Goal: Obtain resource: Download file/media

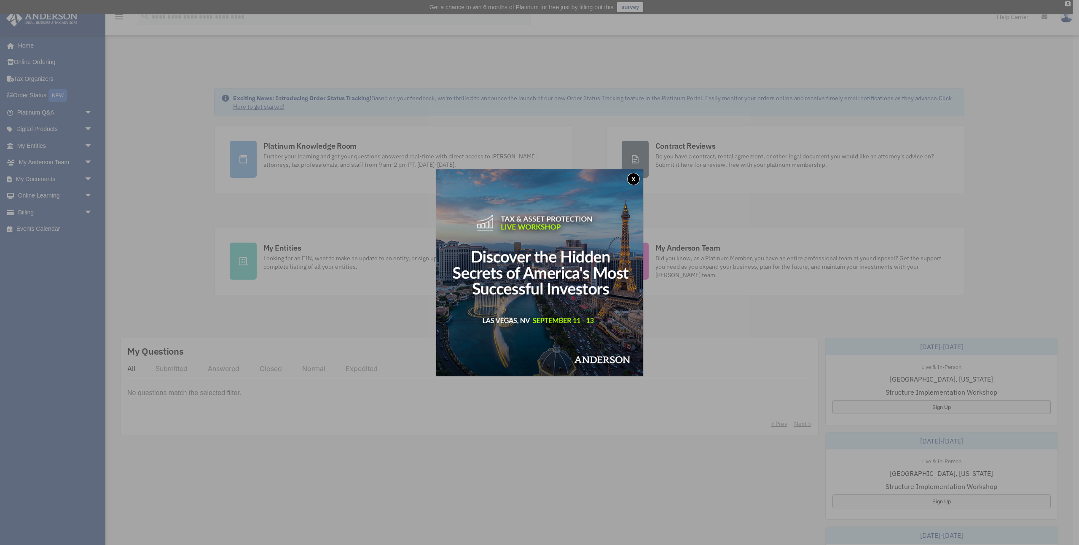
click at [178, 173] on div "x" at bounding box center [539, 272] width 1079 height 545
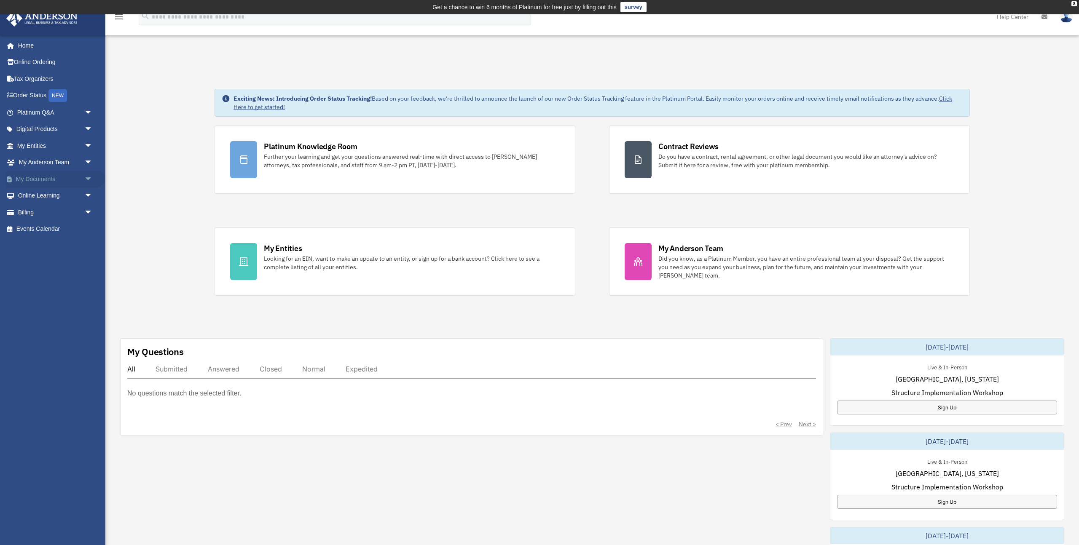
click at [88, 181] on span "arrow_drop_down" at bounding box center [92, 179] width 17 height 17
click at [33, 198] on link "Box" at bounding box center [59, 195] width 94 height 17
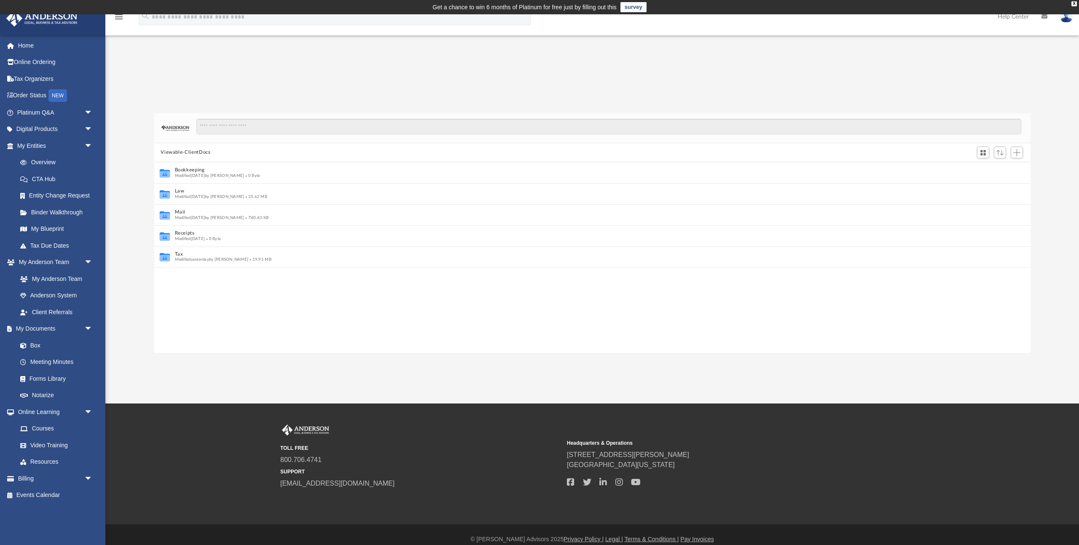
scroll to position [0, 0]
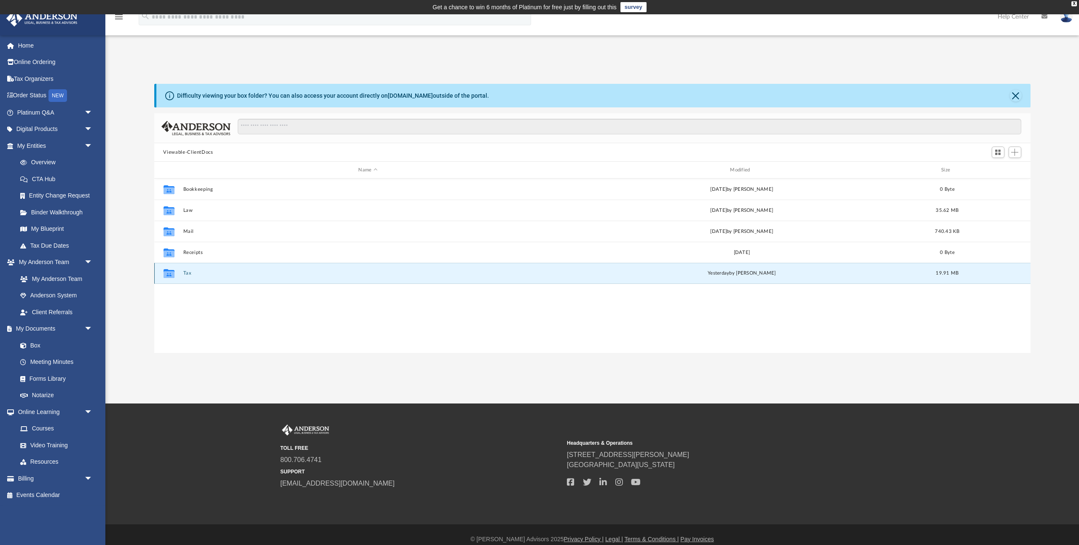
click at [185, 275] on button "Tax" at bounding box center [368, 272] width 370 height 5
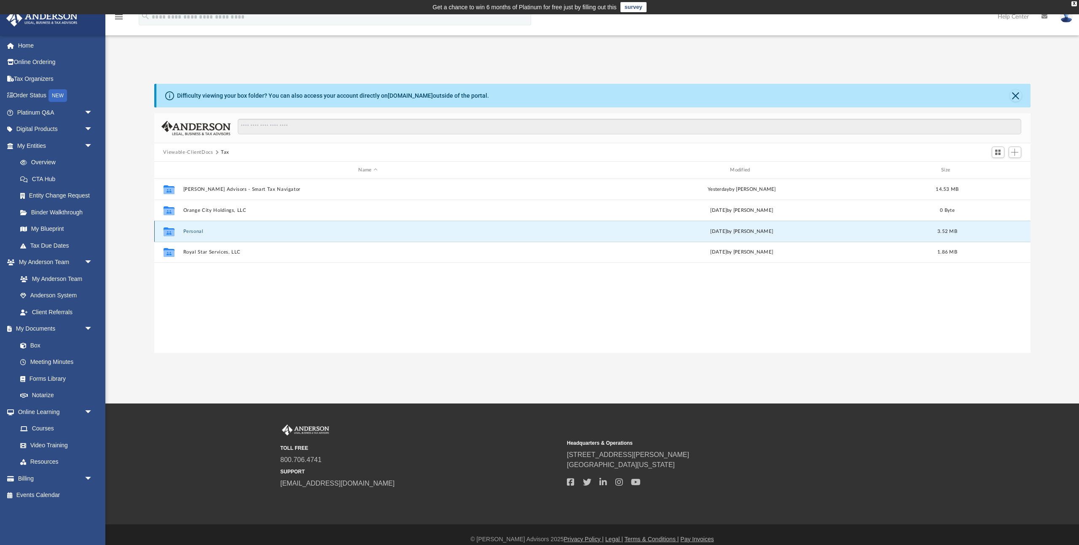
click at [191, 232] on button "Personal" at bounding box center [368, 231] width 370 height 5
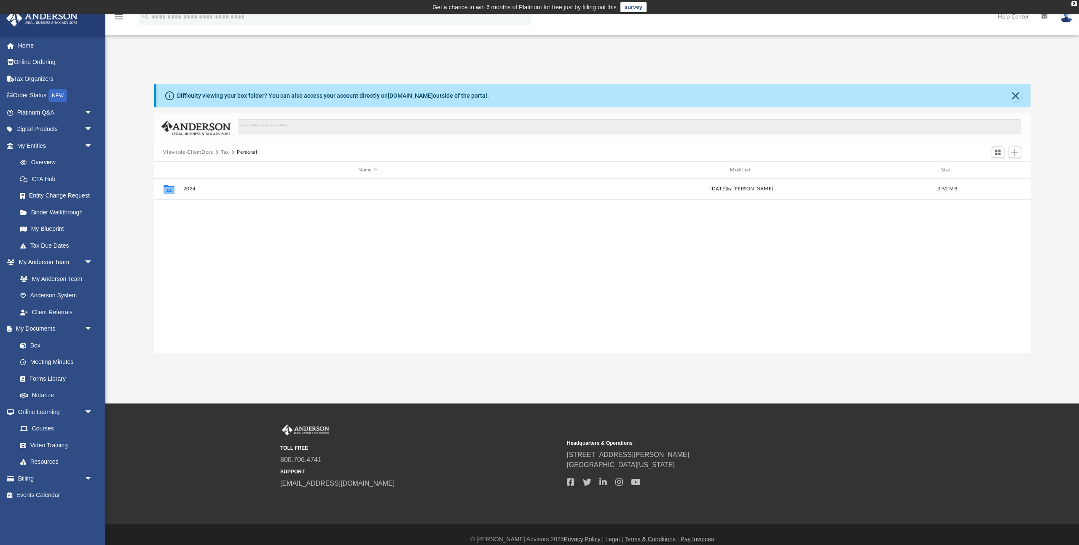
click at [224, 152] on button "Tax" at bounding box center [225, 153] width 8 height 8
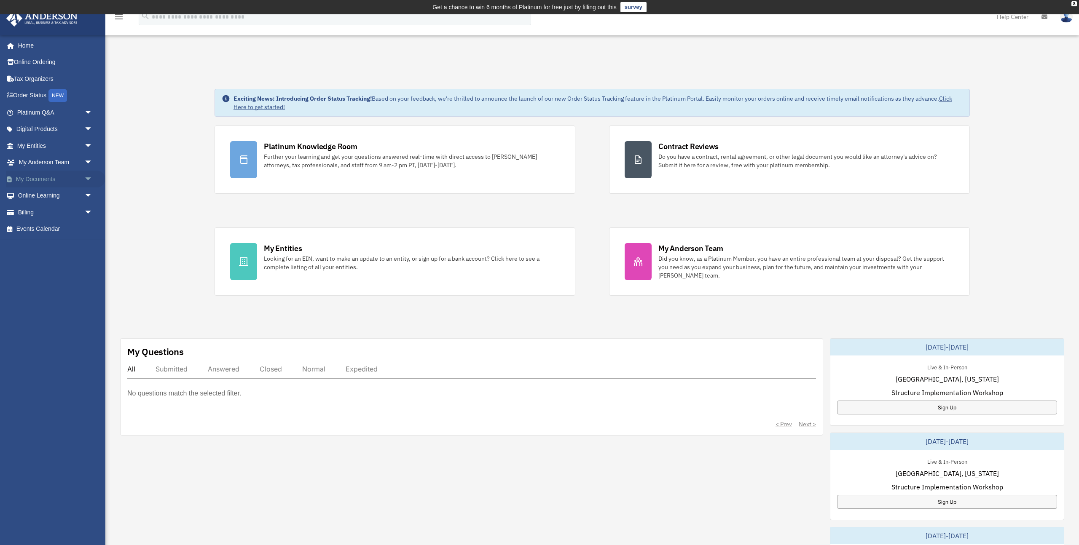
click at [91, 180] on span "arrow_drop_down" at bounding box center [92, 179] width 17 height 17
click at [46, 197] on link "Box" at bounding box center [59, 195] width 94 height 17
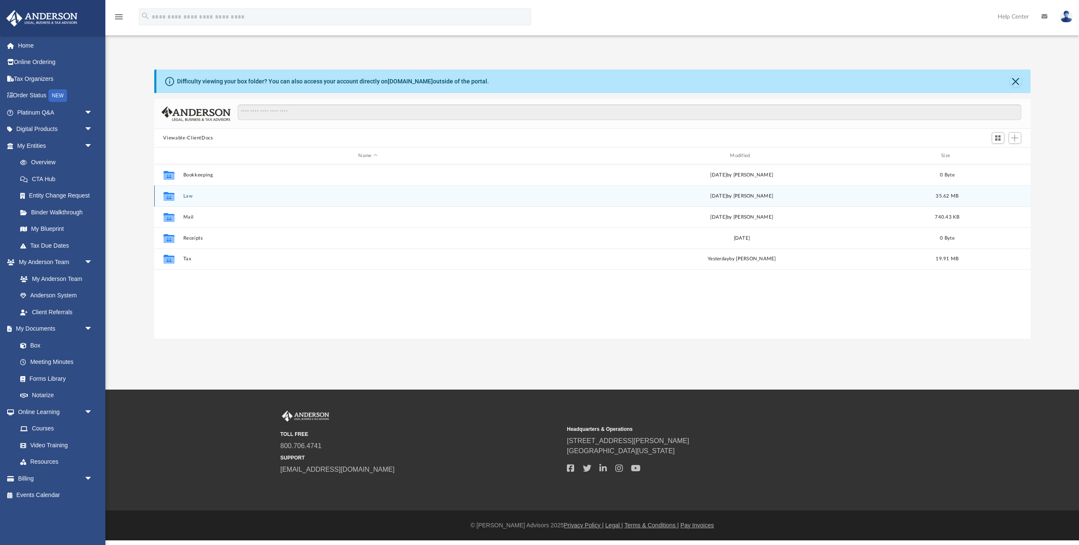
scroll to position [192, 876]
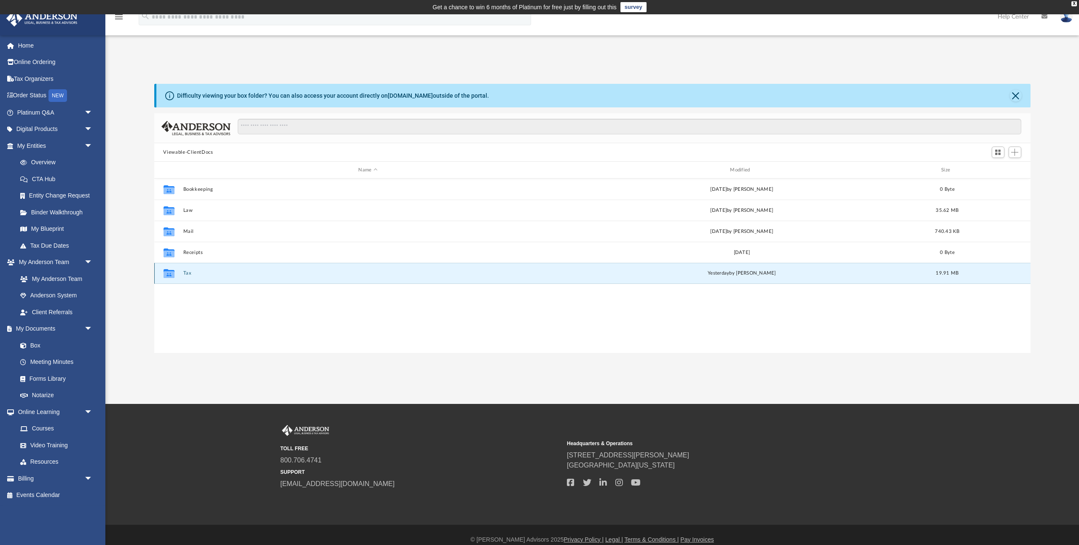
click at [188, 273] on button "Tax" at bounding box center [368, 272] width 370 height 5
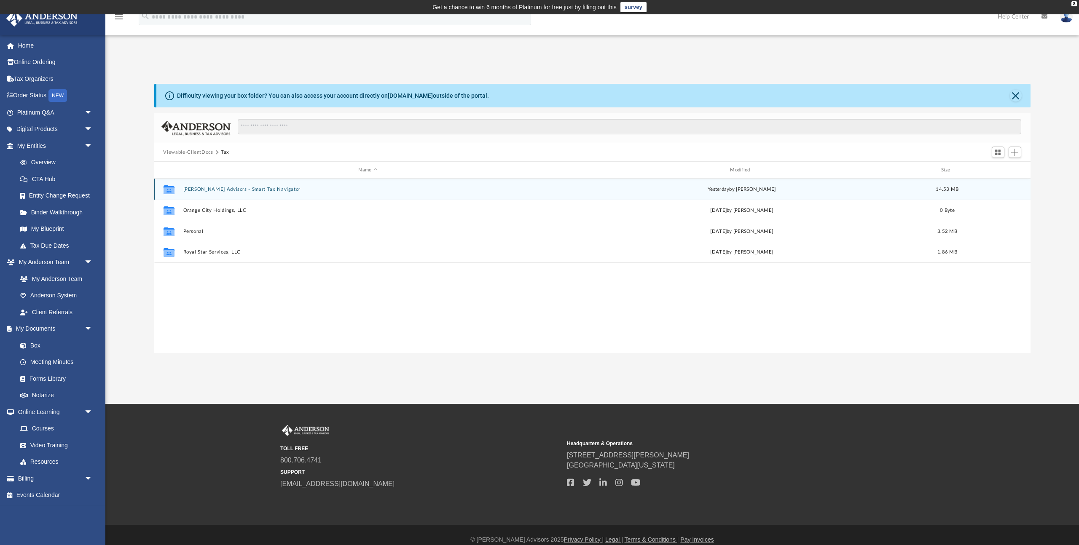
click at [228, 190] on button "[PERSON_NAME] Advisors - Smart Tax Navigator" at bounding box center [368, 189] width 370 height 5
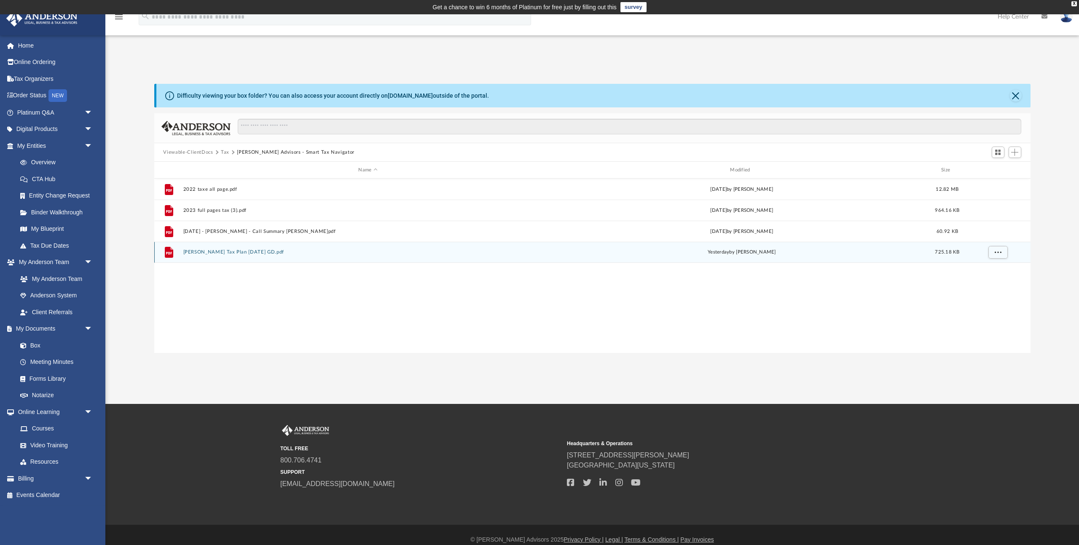
click at [262, 254] on button "[PERSON_NAME] Tax Plan [DATE] GD.pdf" at bounding box center [368, 251] width 370 height 5
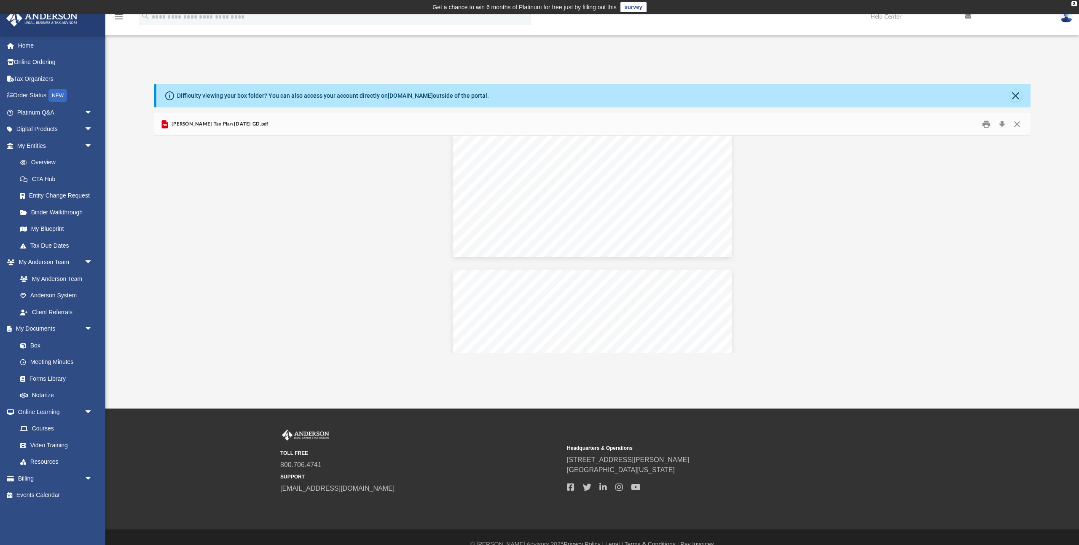
scroll to position [0, 0]
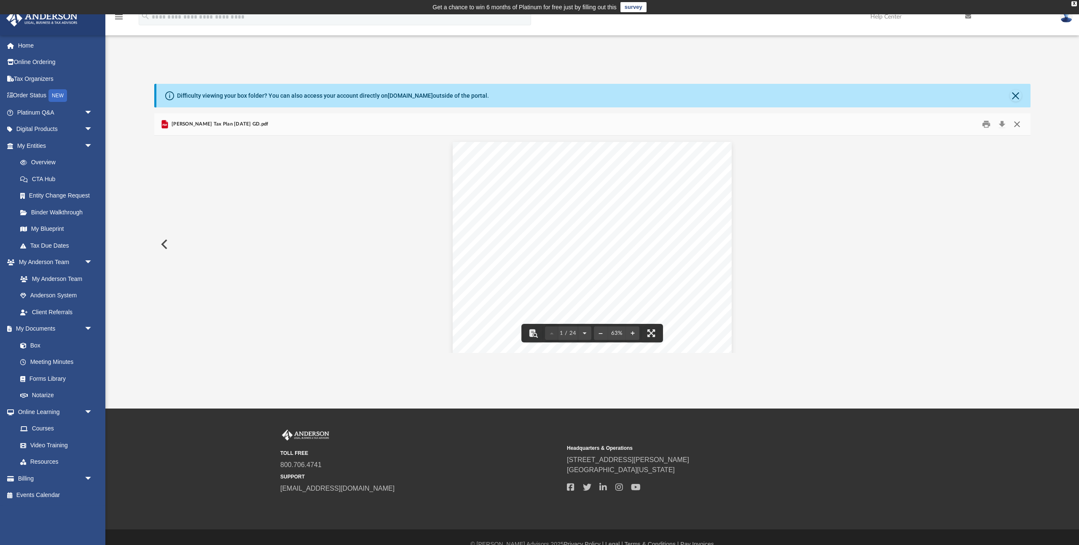
click at [1017, 126] on button "Close" at bounding box center [1016, 124] width 15 height 13
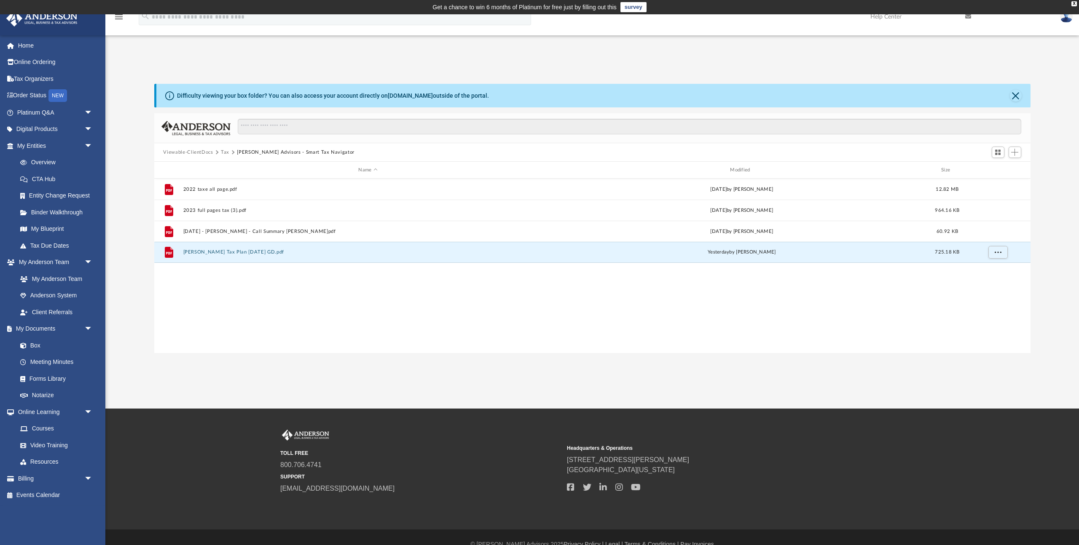
click at [224, 151] on button "Tax" at bounding box center [225, 153] width 8 height 8
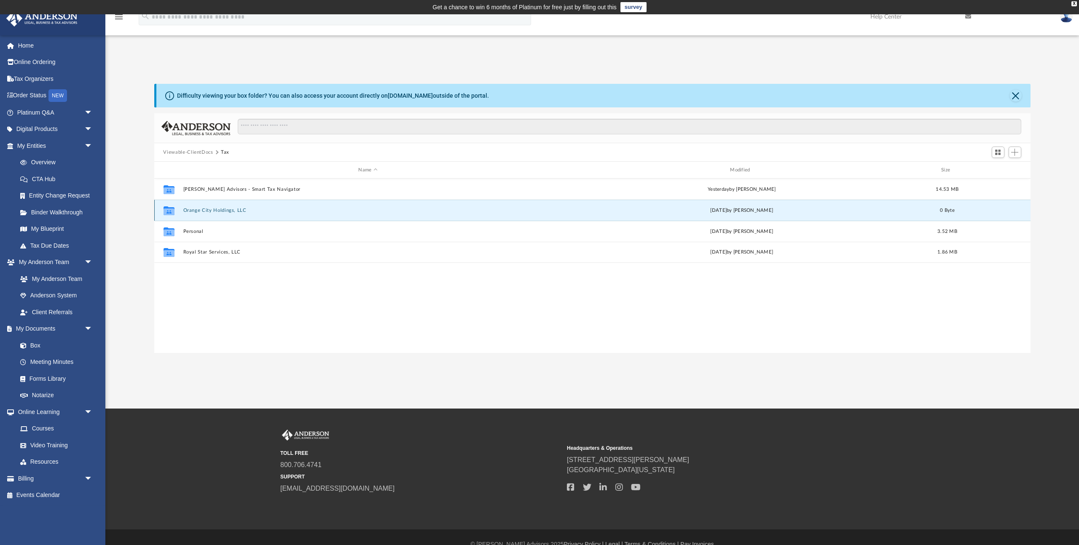
click at [218, 210] on button "Orange City Holdings, LLC" at bounding box center [368, 210] width 370 height 5
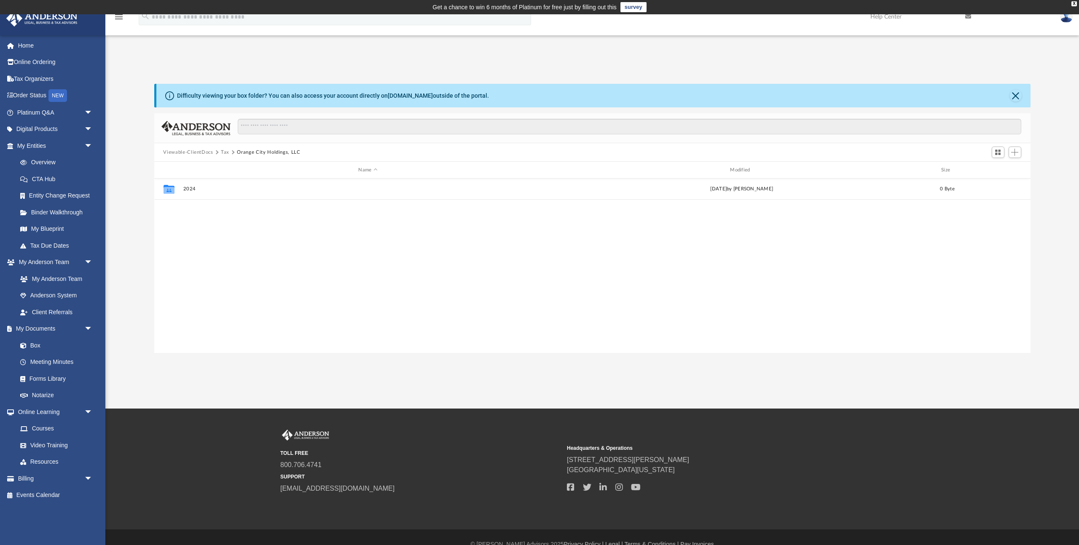
click at [223, 151] on button "Tax" at bounding box center [225, 153] width 8 height 8
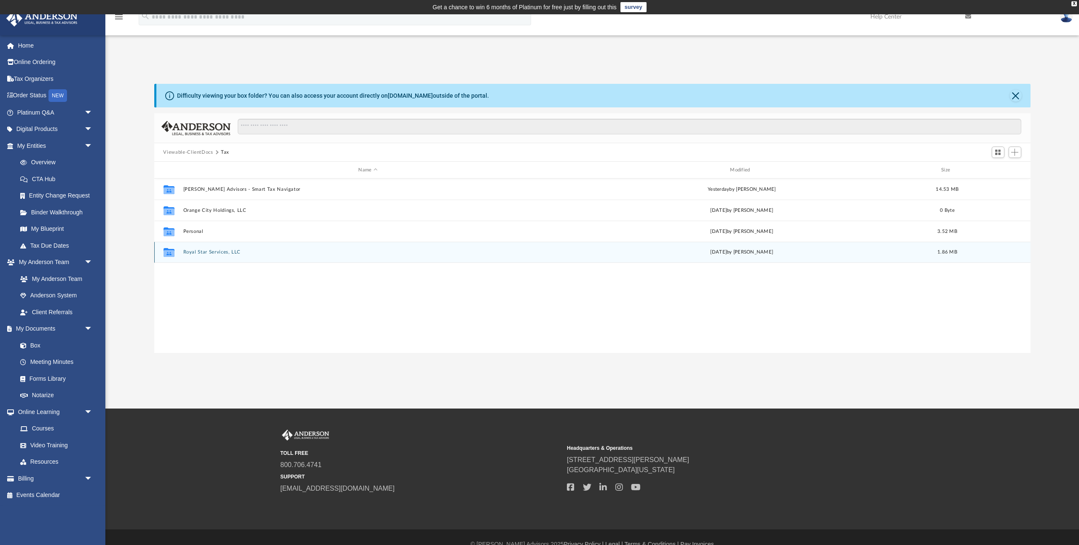
click at [194, 252] on button "Royal Star Services, LLC" at bounding box center [368, 251] width 370 height 5
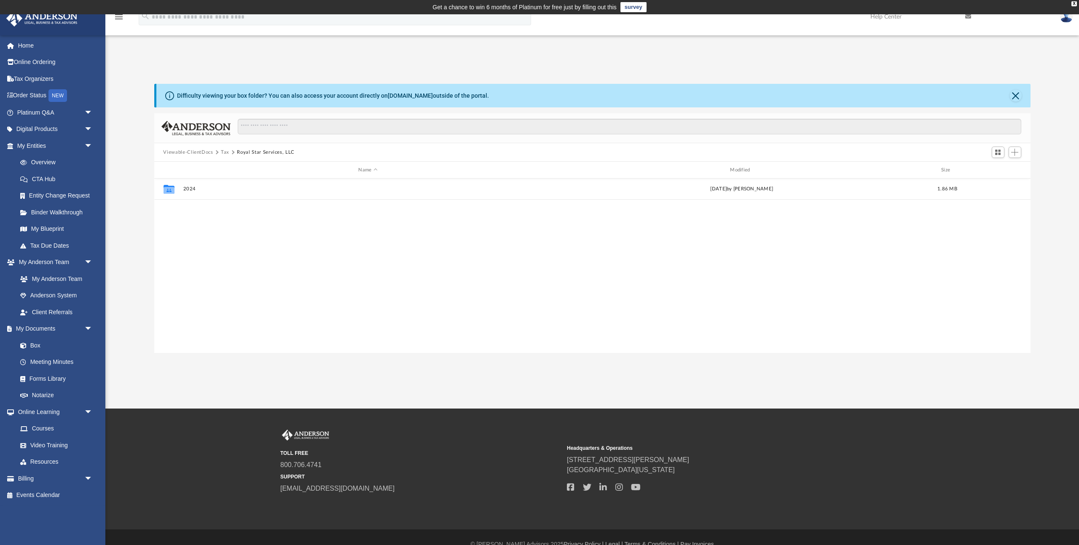
click at [226, 151] on button "Tax" at bounding box center [225, 153] width 8 height 8
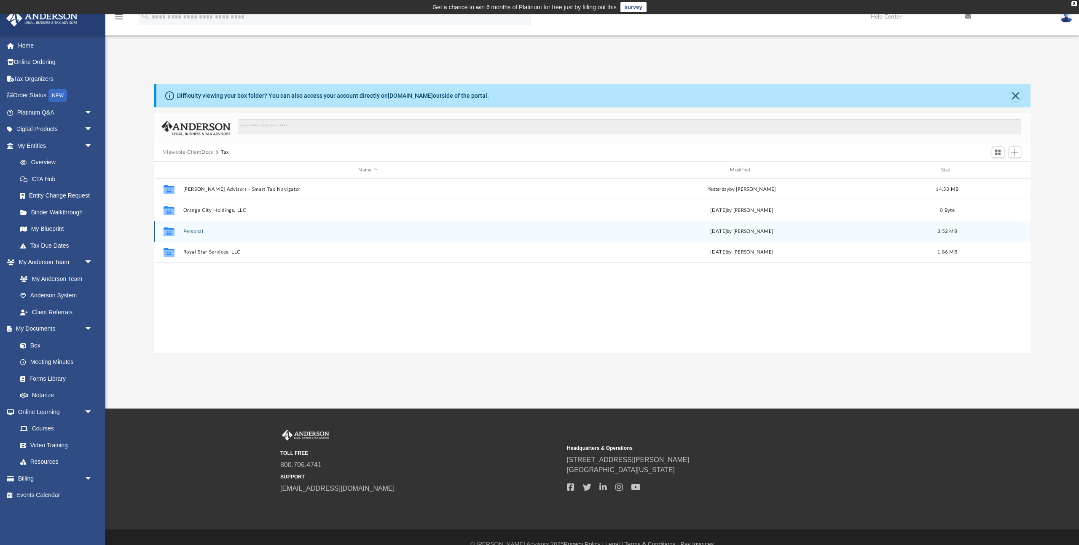
click at [198, 231] on button "Personal" at bounding box center [368, 231] width 370 height 5
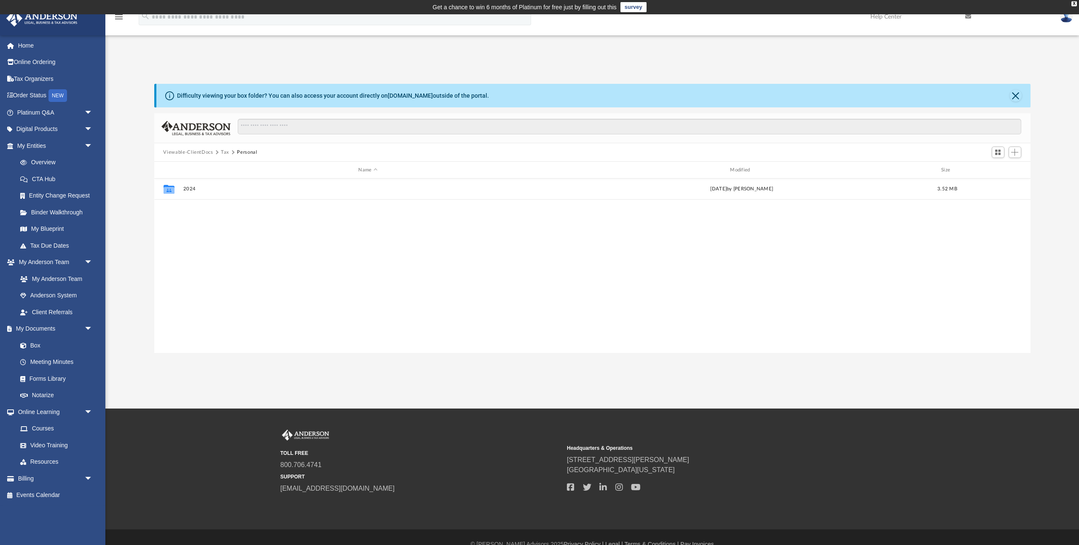
click at [225, 153] on button "Tax" at bounding box center [225, 153] width 8 height 8
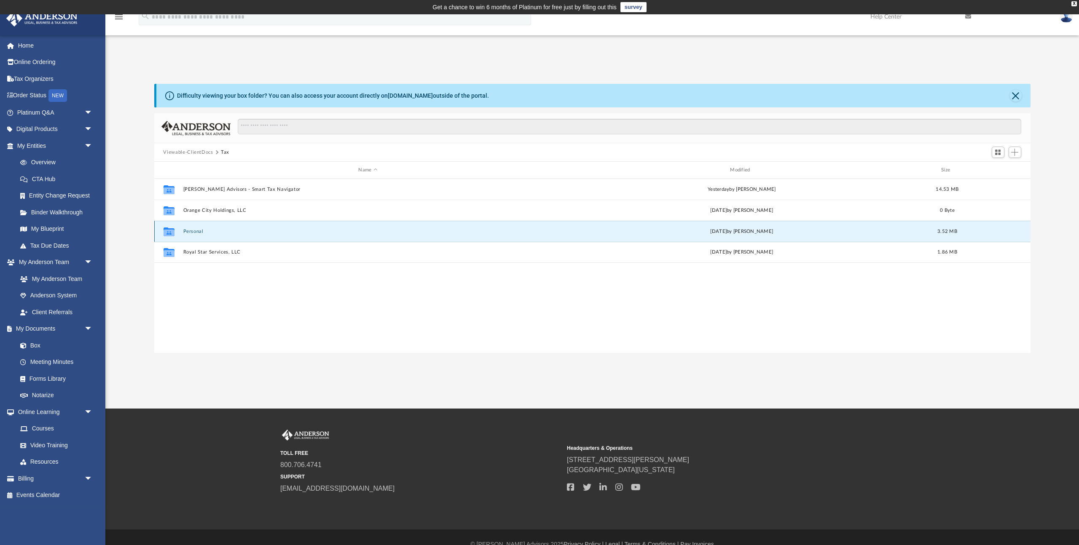
click at [195, 232] on button "Personal" at bounding box center [368, 231] width 370 height 5
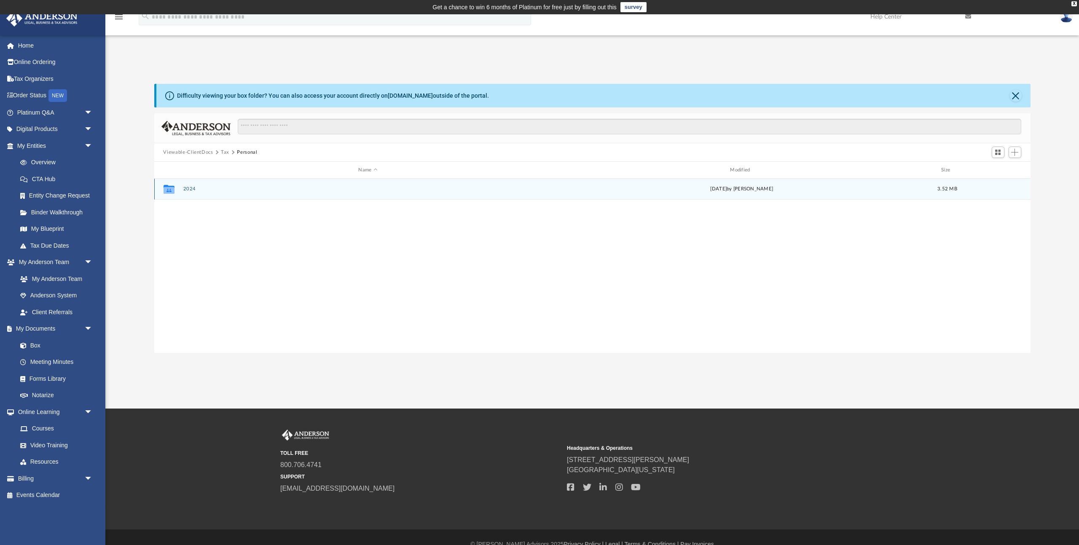
click at [193, 185] on div "Collaborated Folder 2024 [DATE] by [PERSON_NAME] 3.52 MB" at bounding box center [592, 189] width 876 height 21
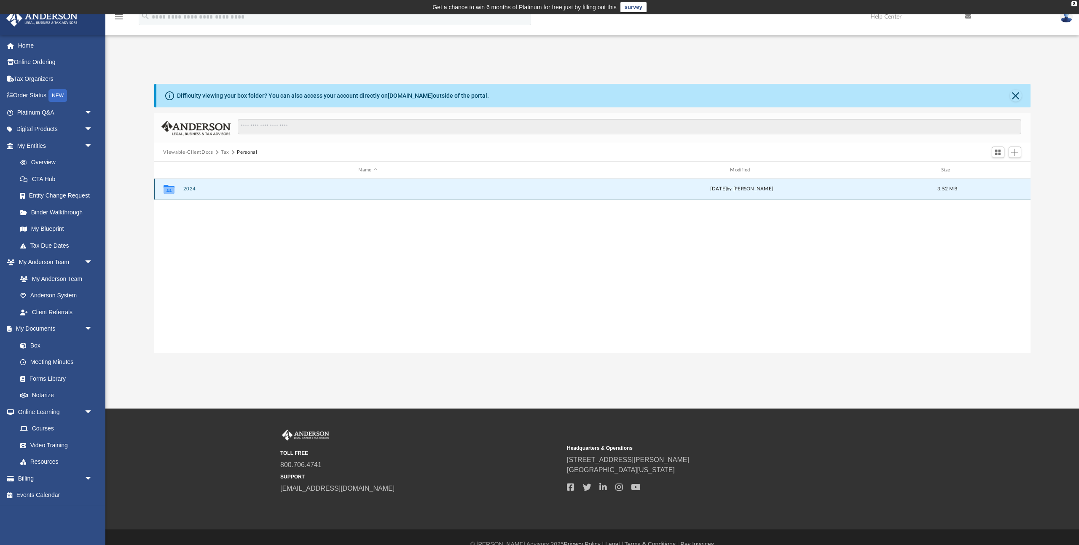
click at [192, 187] on button "2024" at bounding box center [368, 188] width 370 height 5
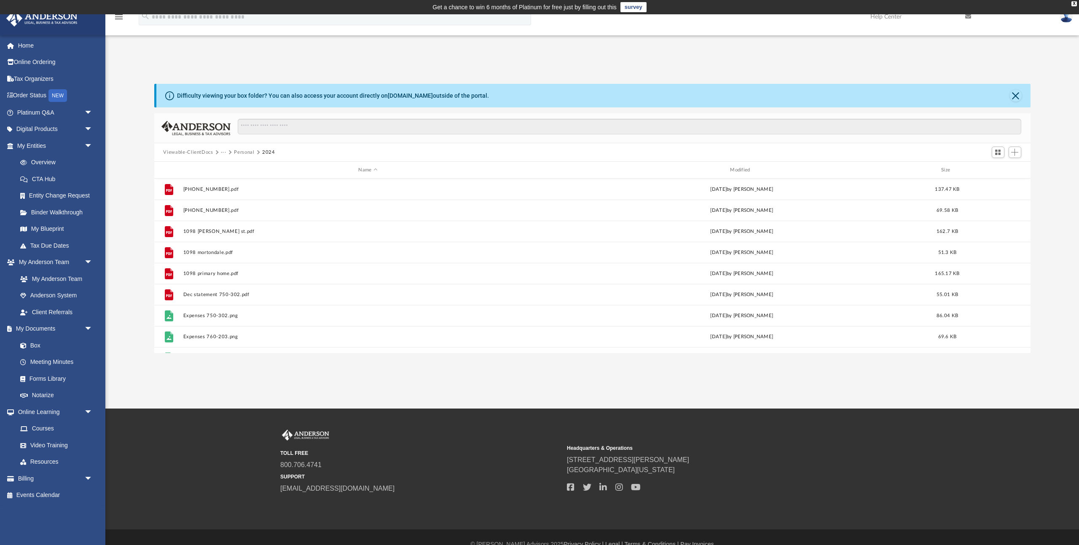
click at [241, 153] on button "Personal" at bounding box center [244, 153] width 20 height 8
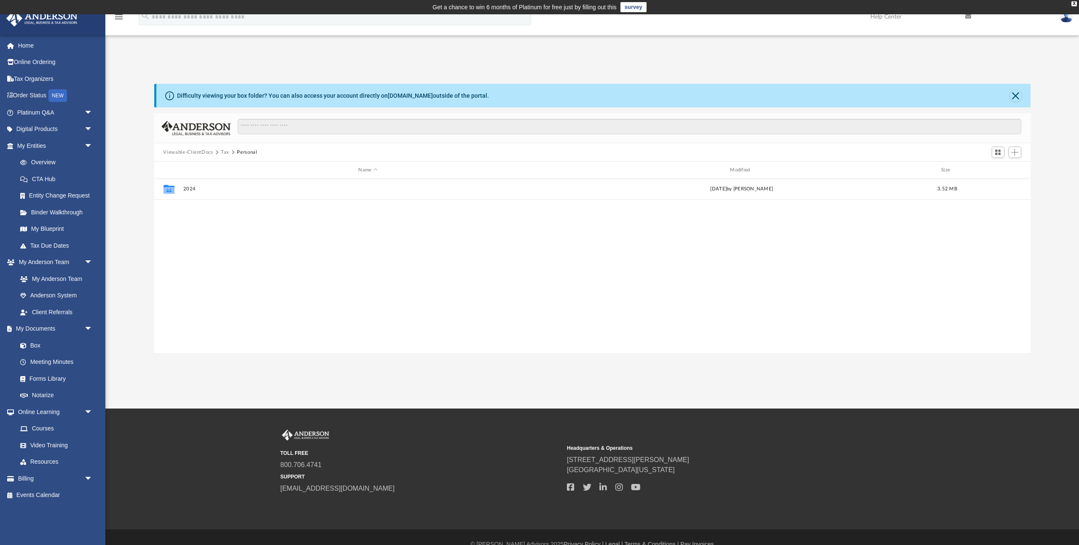
click at [224, 154] on button "Tax" at bounding box center [225, 153] width 8 height 8
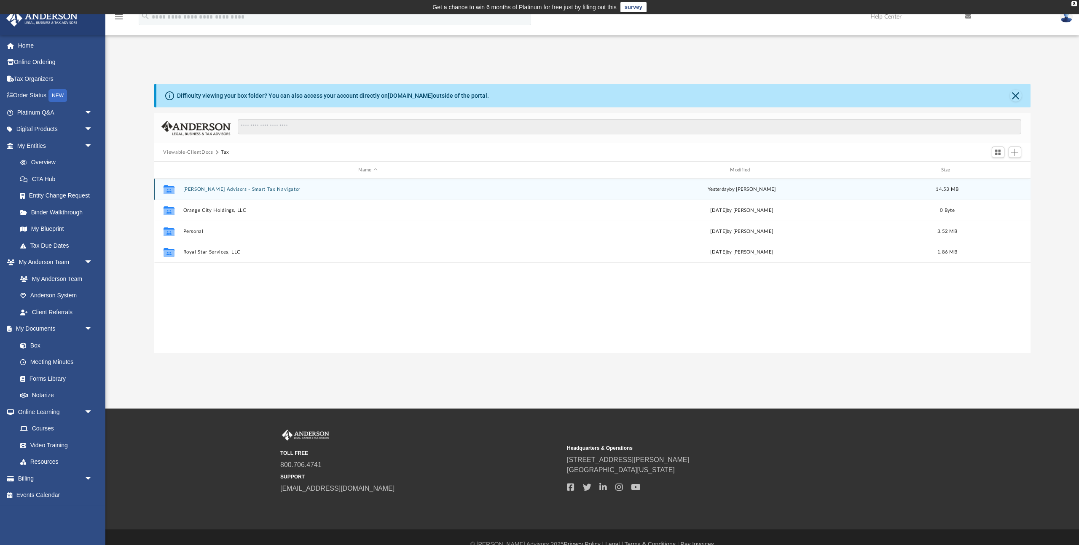
click at [241, 190] on button "[PERSON_NAME] Advisors - Smart Tax Navigator" at bounding box center [368, 189] width 370 height 5
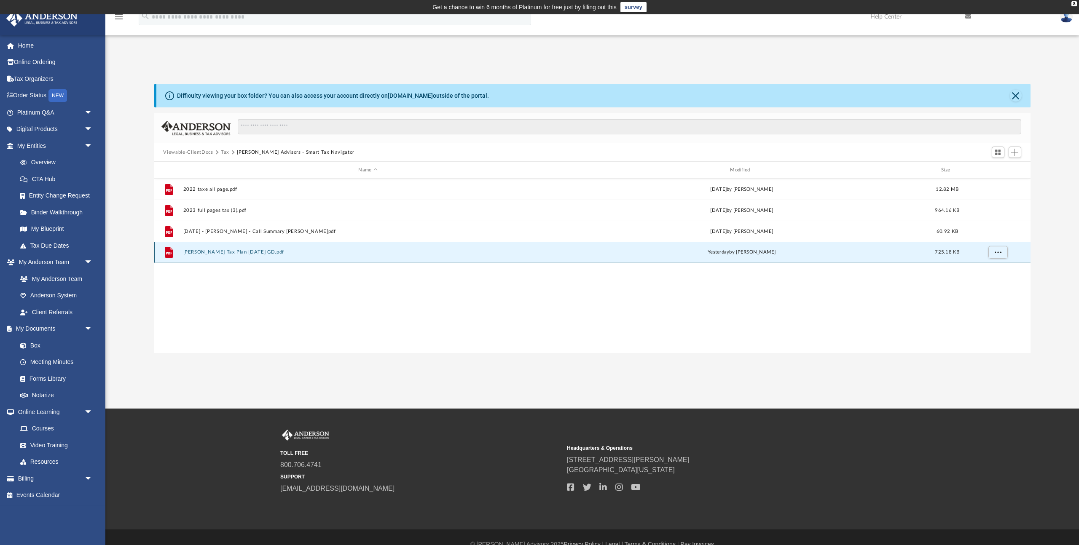
click at [236, 250] on button "[PERSON_NAME] Tax Plan [DATE] GD.pdf" at bounding box center [368, 251] width 370 height 5
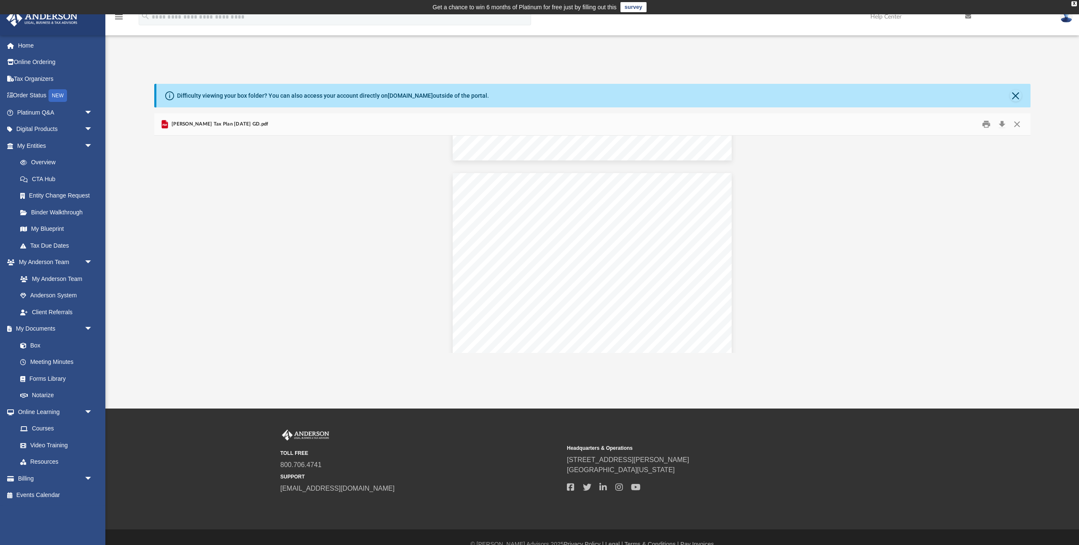
scroll to position [1111, 0]
click at [1016, 123] on button "Close" at bounding box center [1016, 124] width 15 height 13
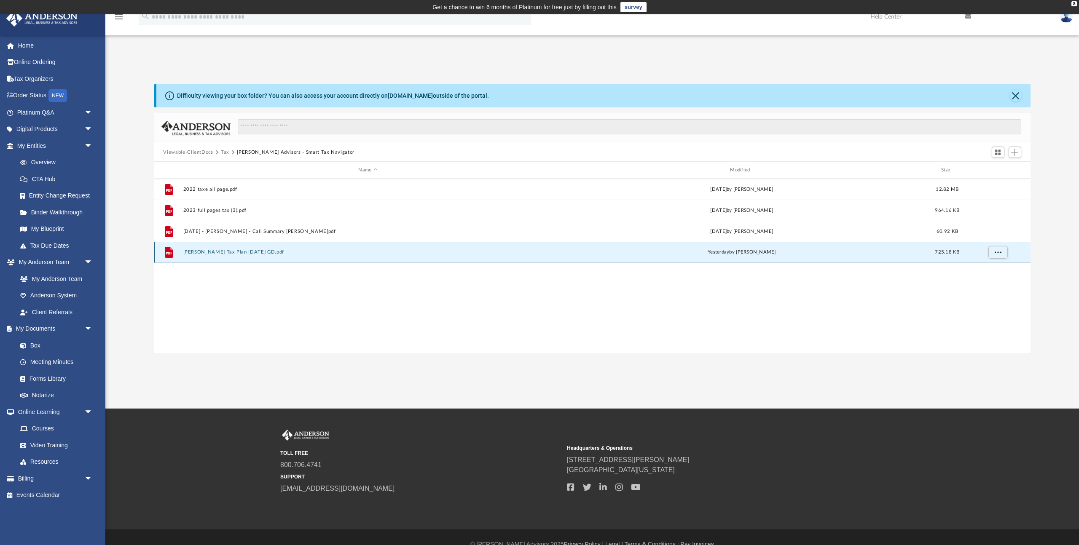
click at [260, 253] on button "[PERSON_NAME] Tax Plan [DATE] GD.pdf" at bounding box center [368, 251] width 370 height 5
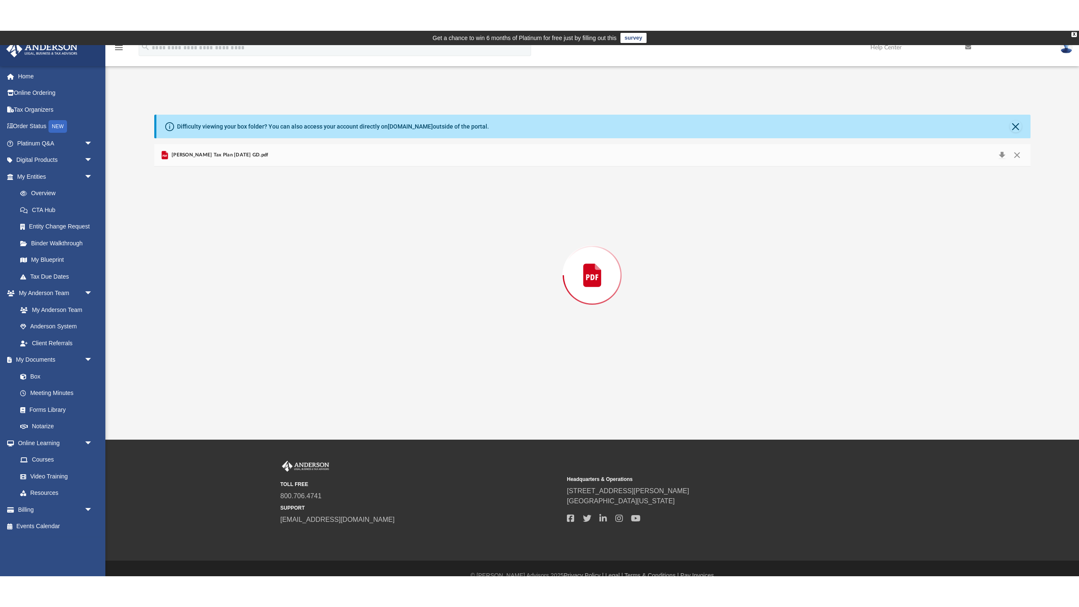
scroll to position [1140, 0]
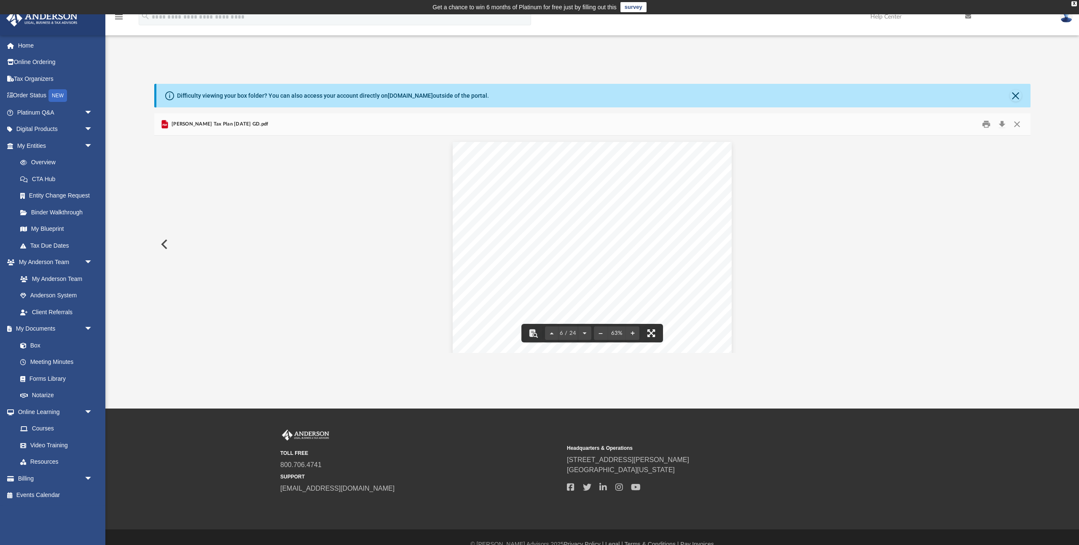
click at [651, 332] on button "File preview" at bounding box center [651, 333] width 19 height 19
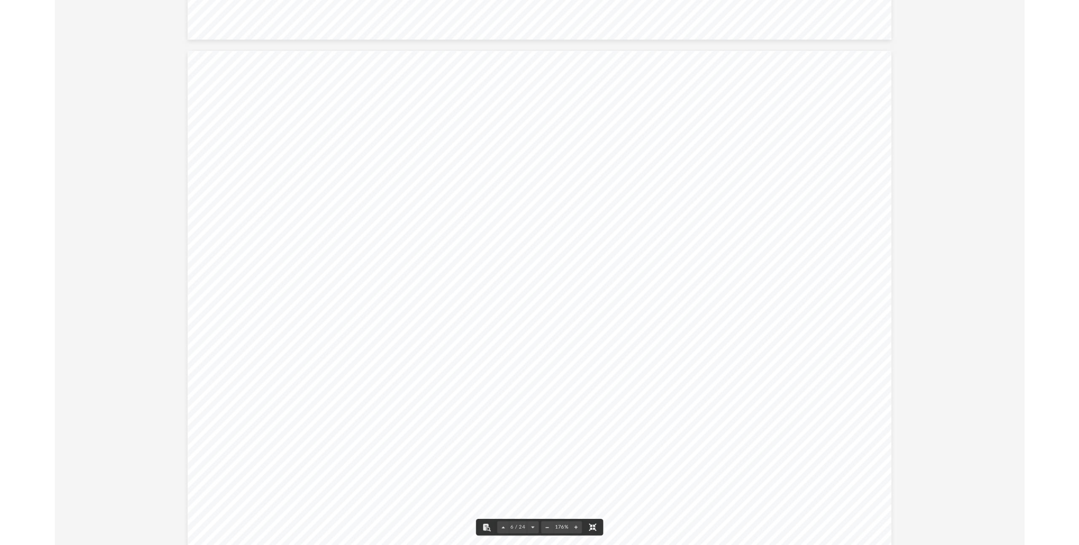
scroll to position [3040, 0]
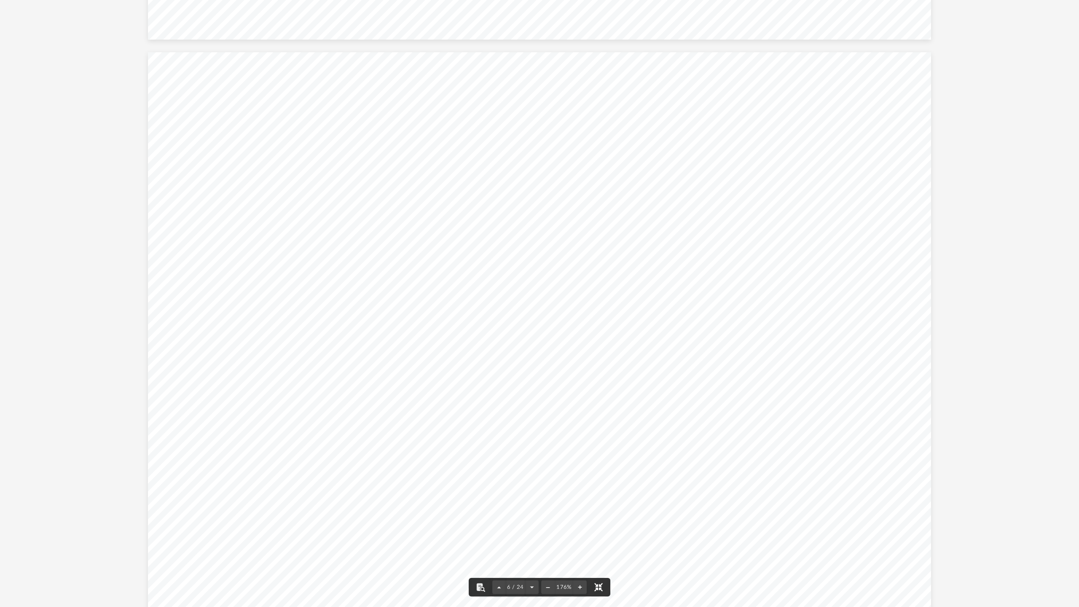
click at [599, 545] on button "File preview" at bounding box center [598, 587] width 19 height 19
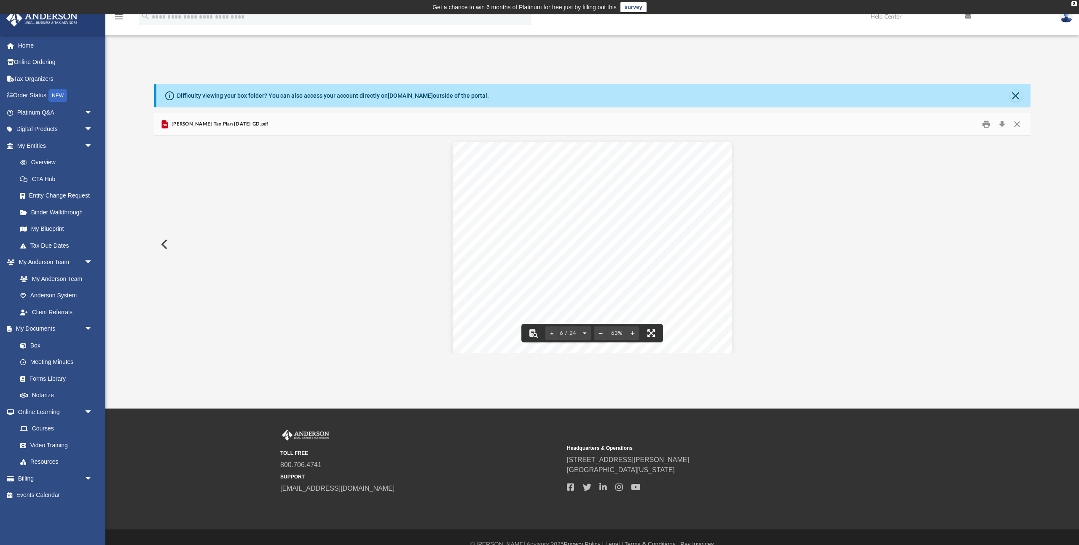
click at [650, 331] on button "File preview" at bounding box center [651, 333] width 19 height 19
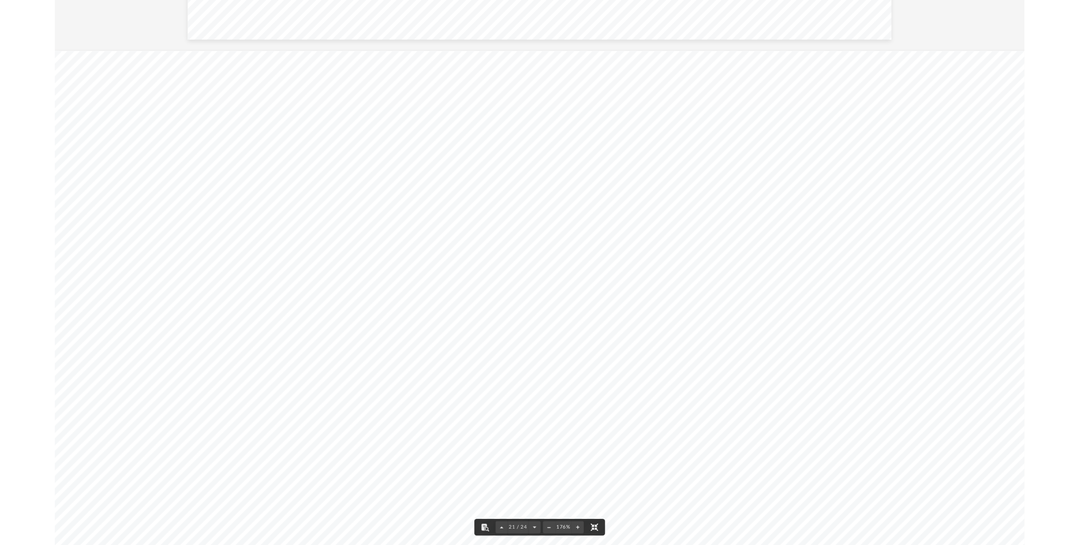
scroll to position [2885, 0]
